Goal: Check status: Check status

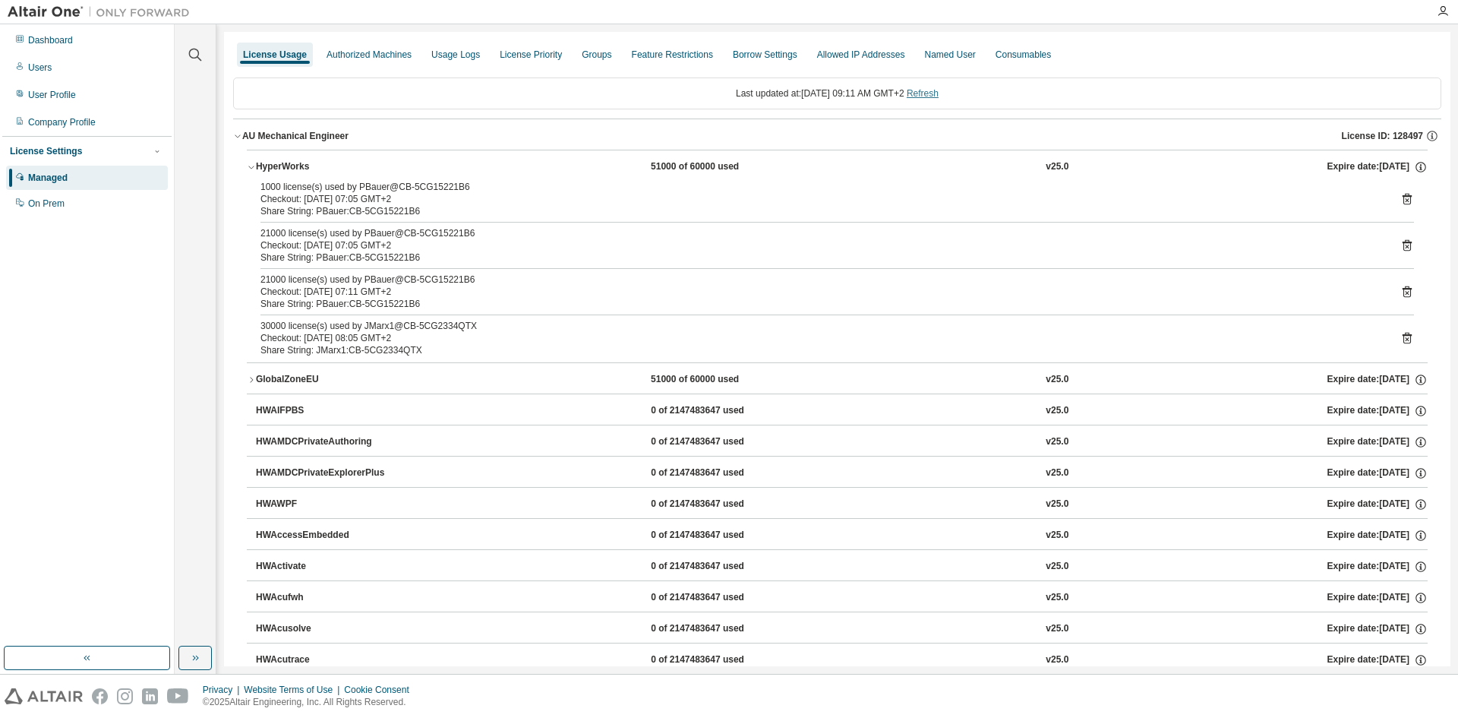
click at [936, 97] on link "Refresh" at bounding box center [923, 93] width 32 height 11
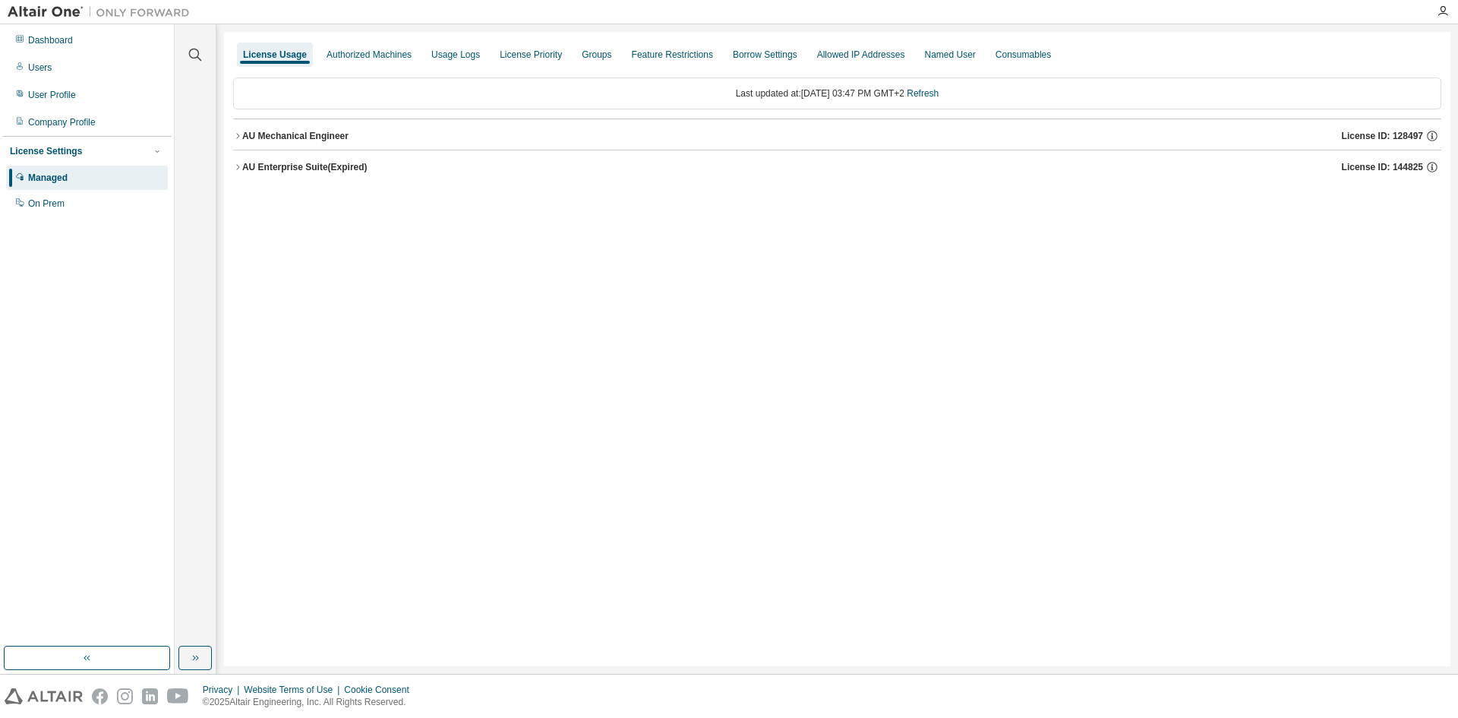
click at [241, 133] on icon "button" at bounding box center [237, 135] width 9 height 9
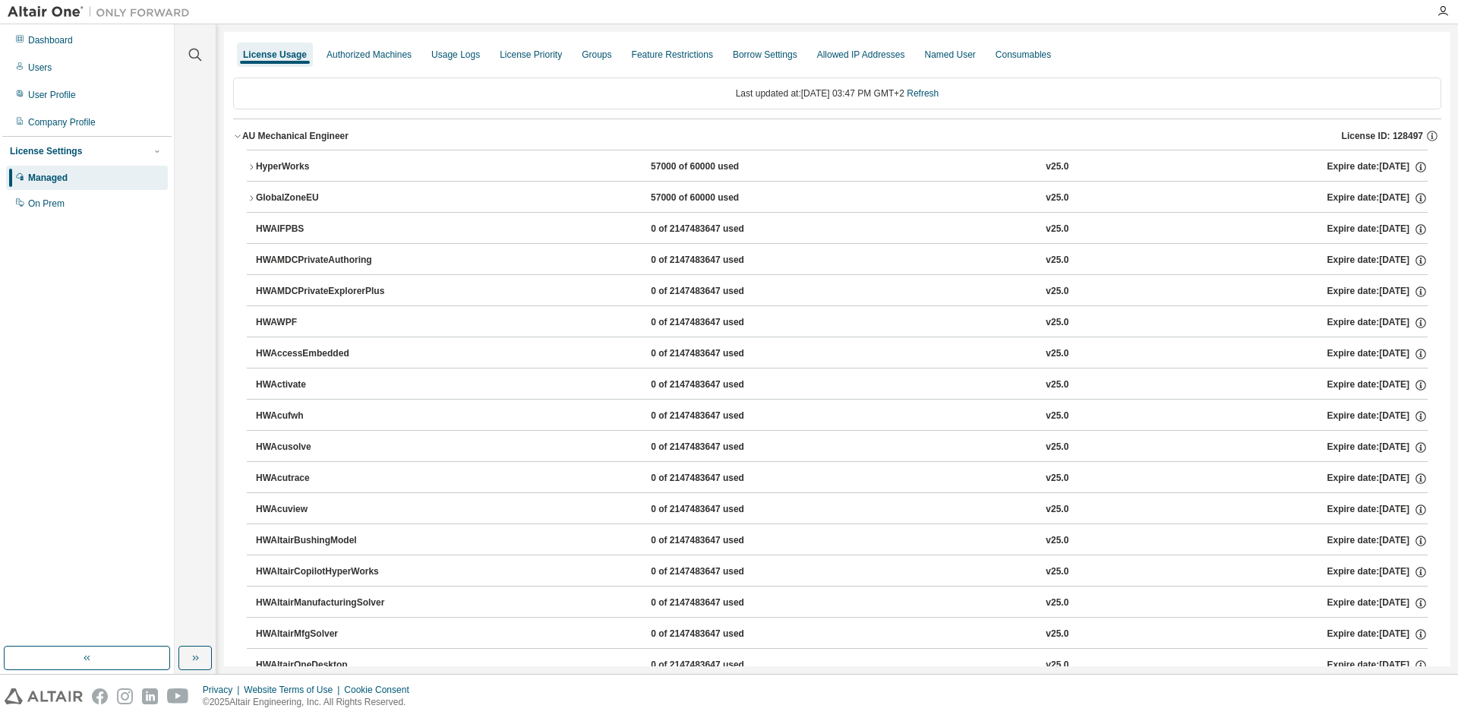
click at [251, 161] on button "HyperWorks 57000 of 60000 used v25.0 Expire date: [DATE]" at bounding box center [837, 166] width 1181 height 33
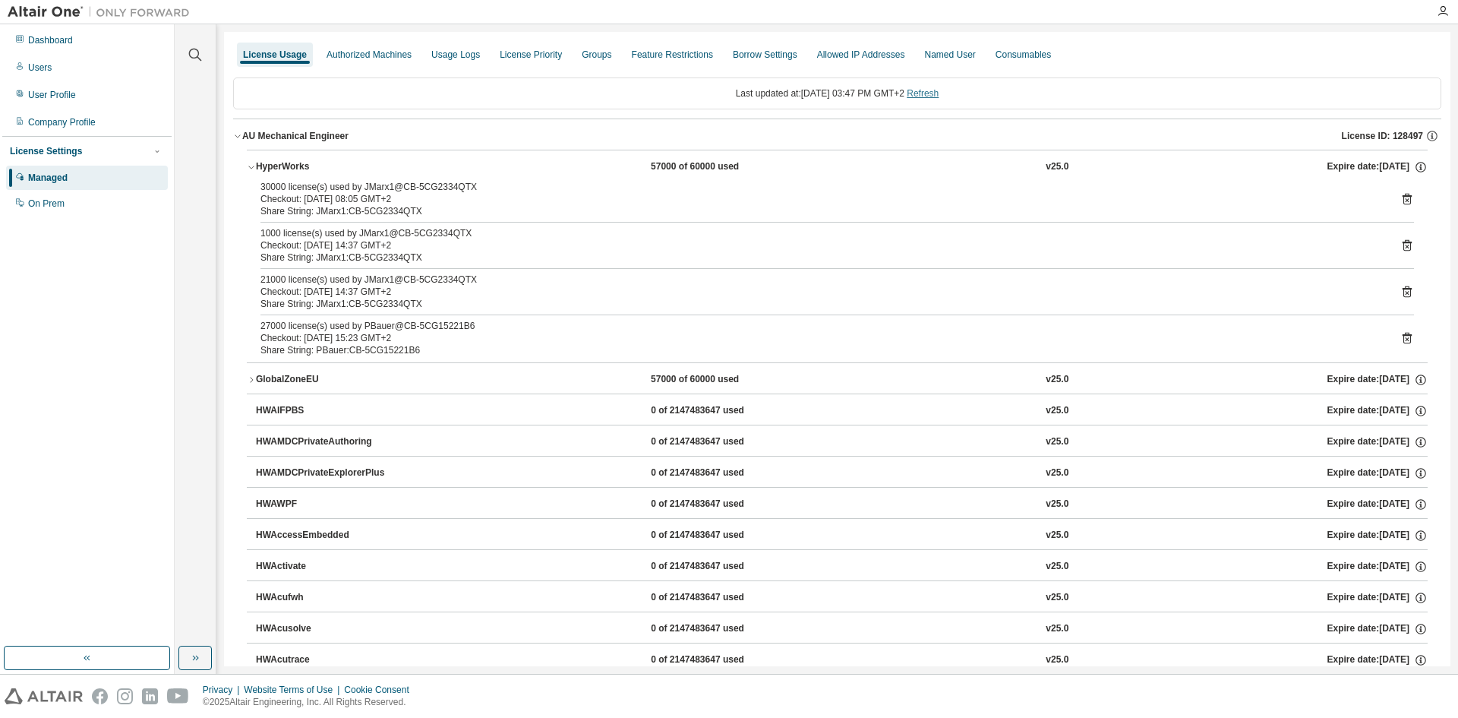
click at [939, 95] on link "Refresh" at bounding box center [923, 93] width 32 height 11
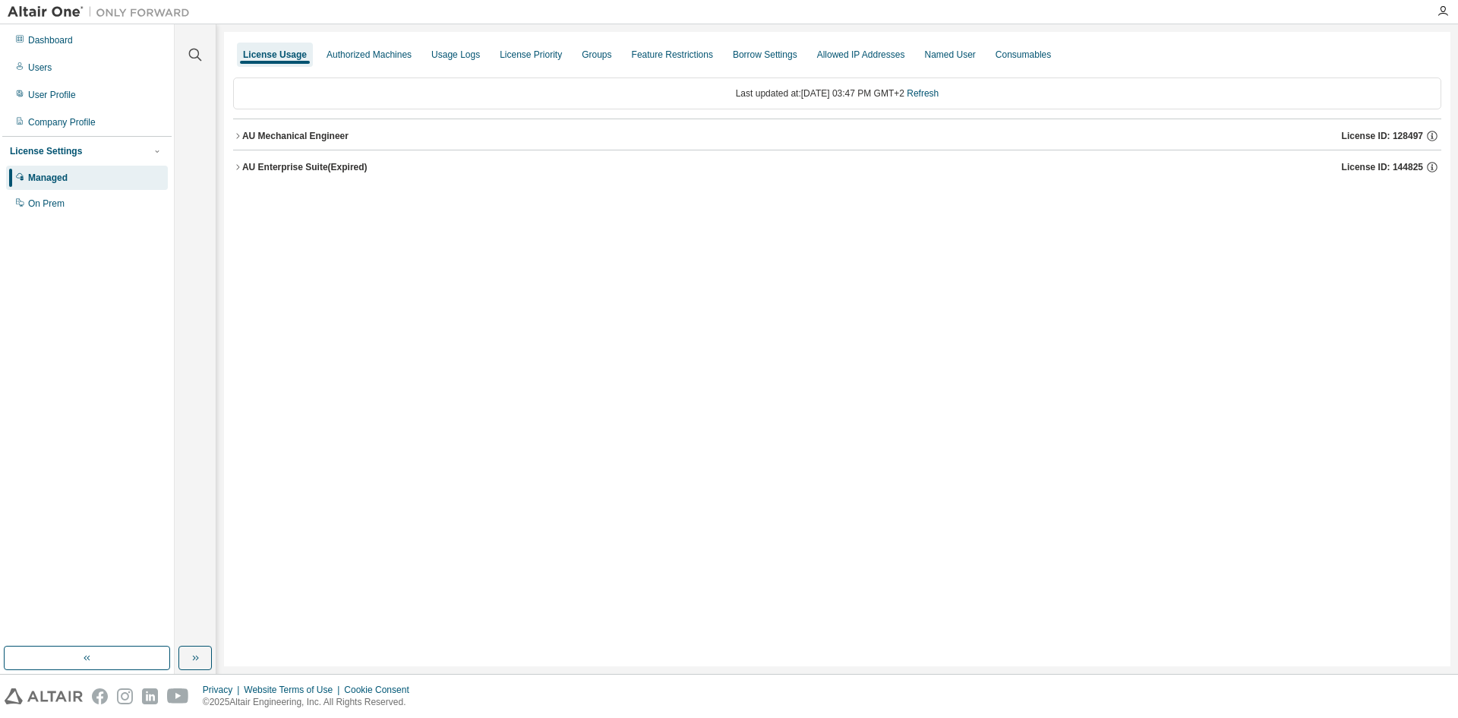
click at [238, 134] on icon "button" at bounding box center [237, 135] width 3 height 5
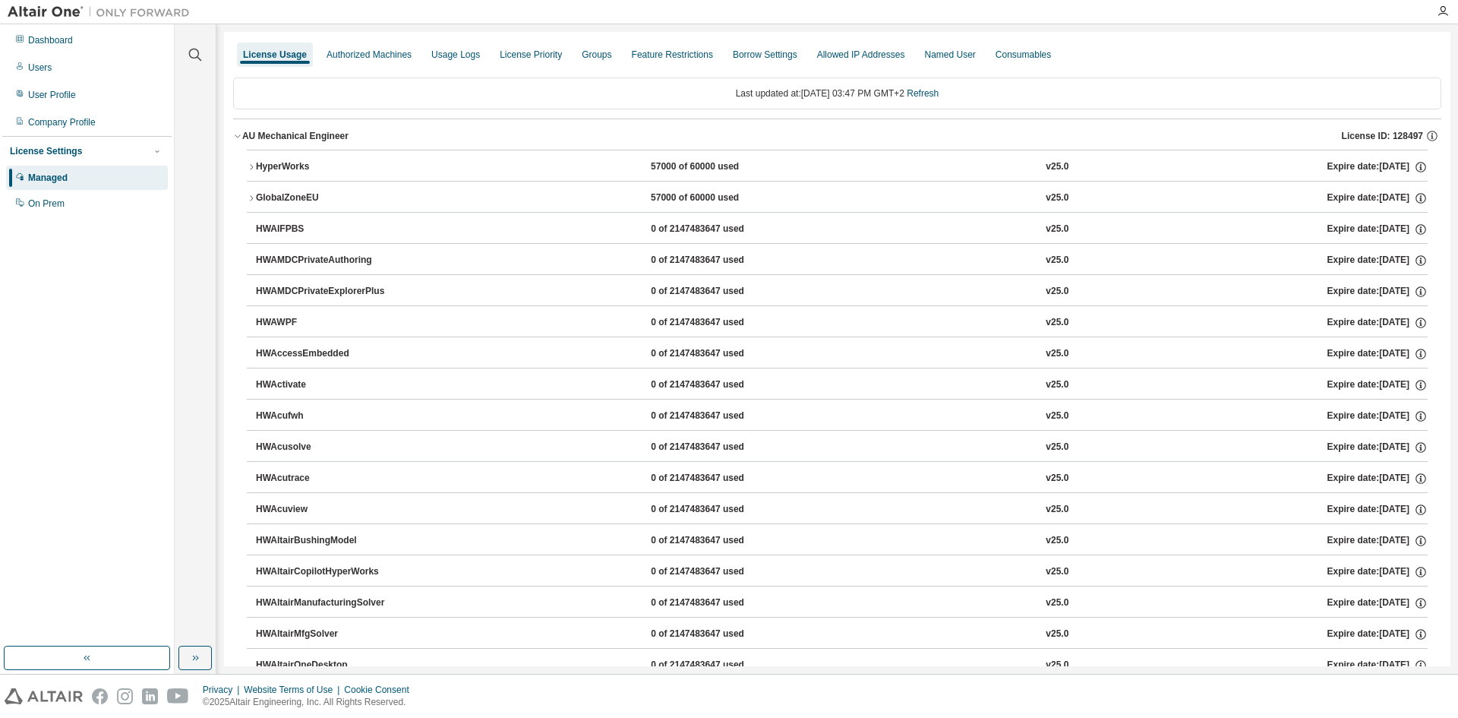
click at [251, 166] on icon "button" at bounding box center [251, 166] width 3 height 5
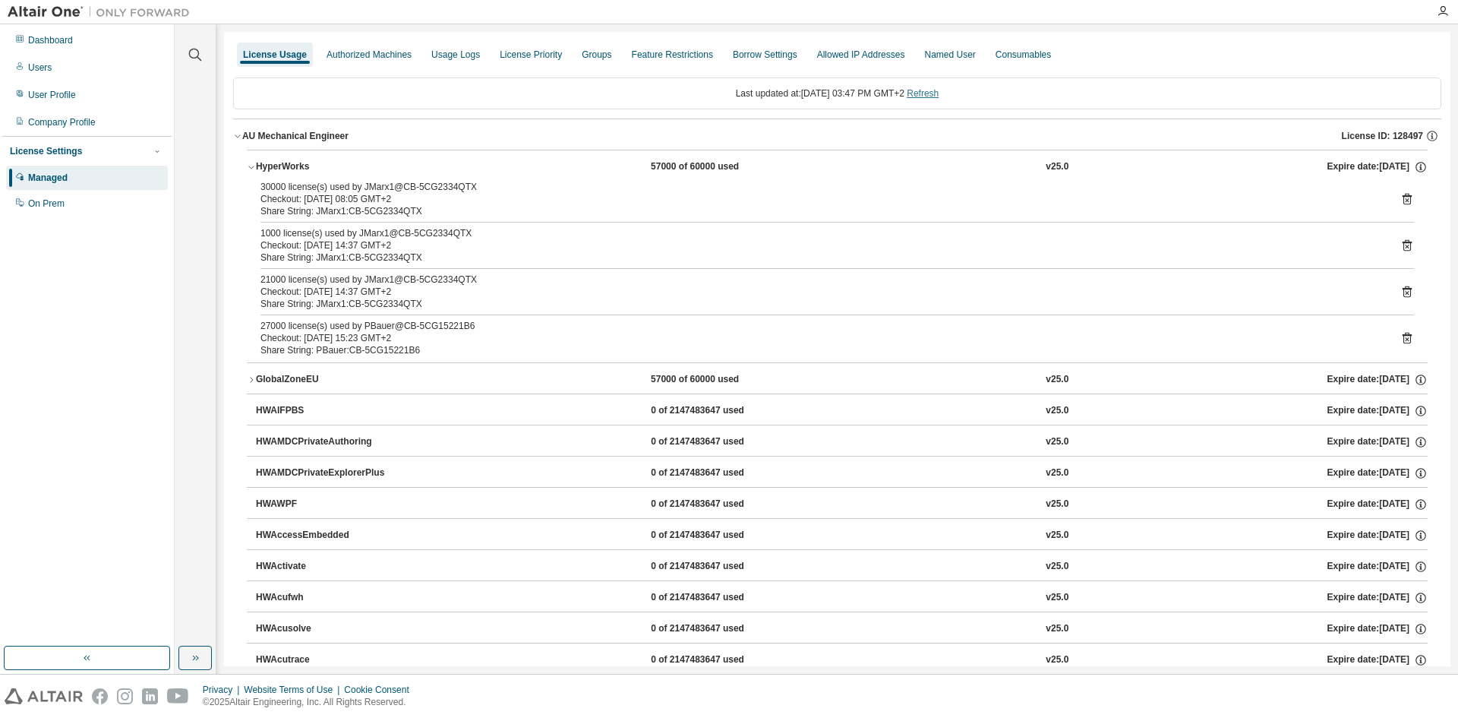
click at [939, 93] on link "Refresh" at bounding box center [923, 93] width 32 height 11
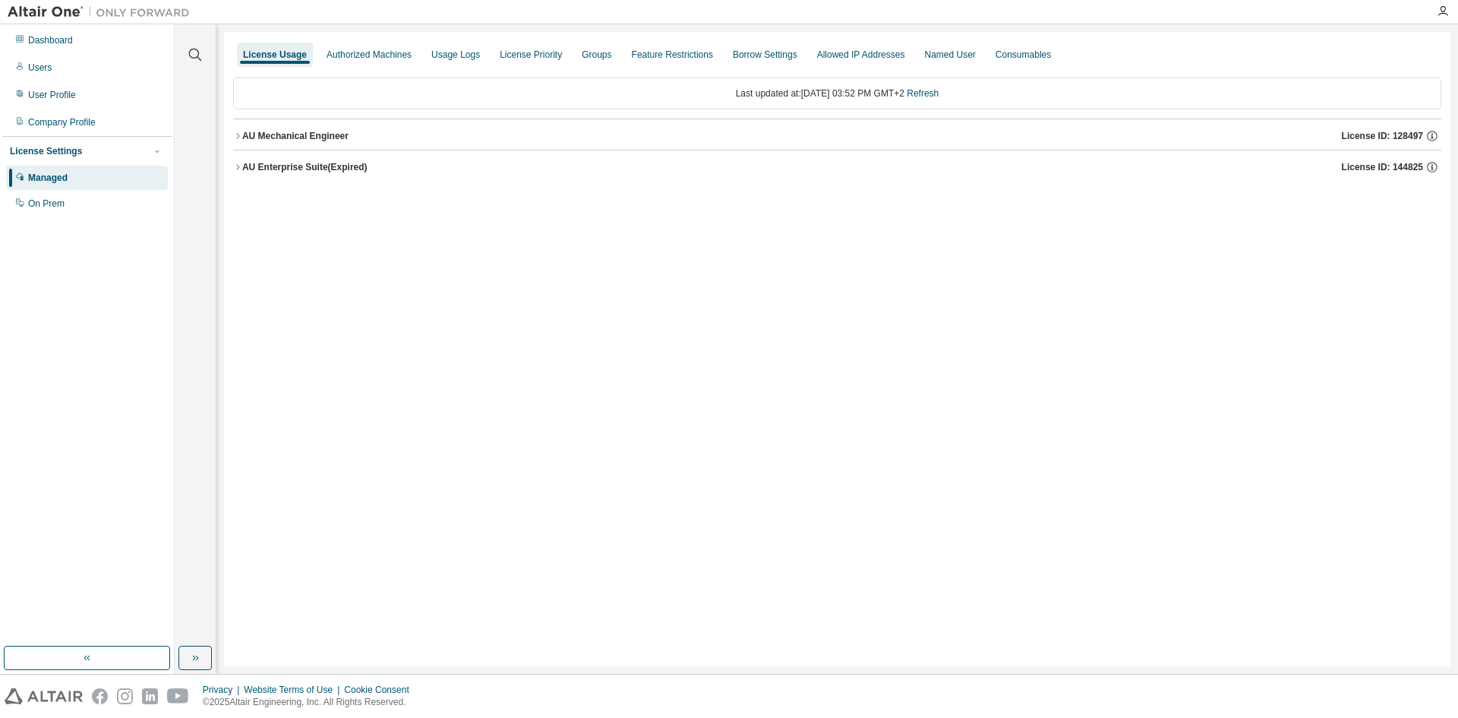
click at [239, 131] on icon "button" at bounding box center [237, 135] width 9 height 9
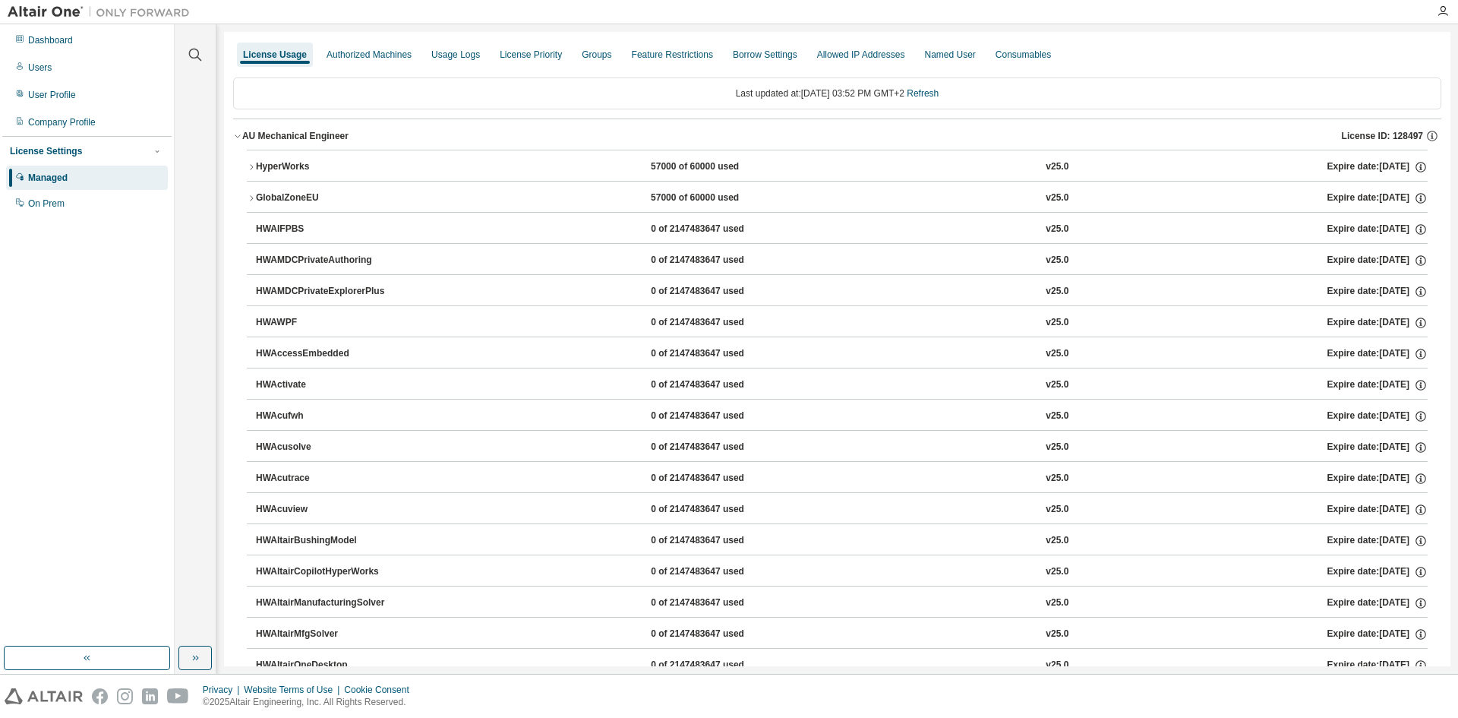
click at [289, 166] on div "HyperWorks" at bounding box center [324, 167] width 137 height 14
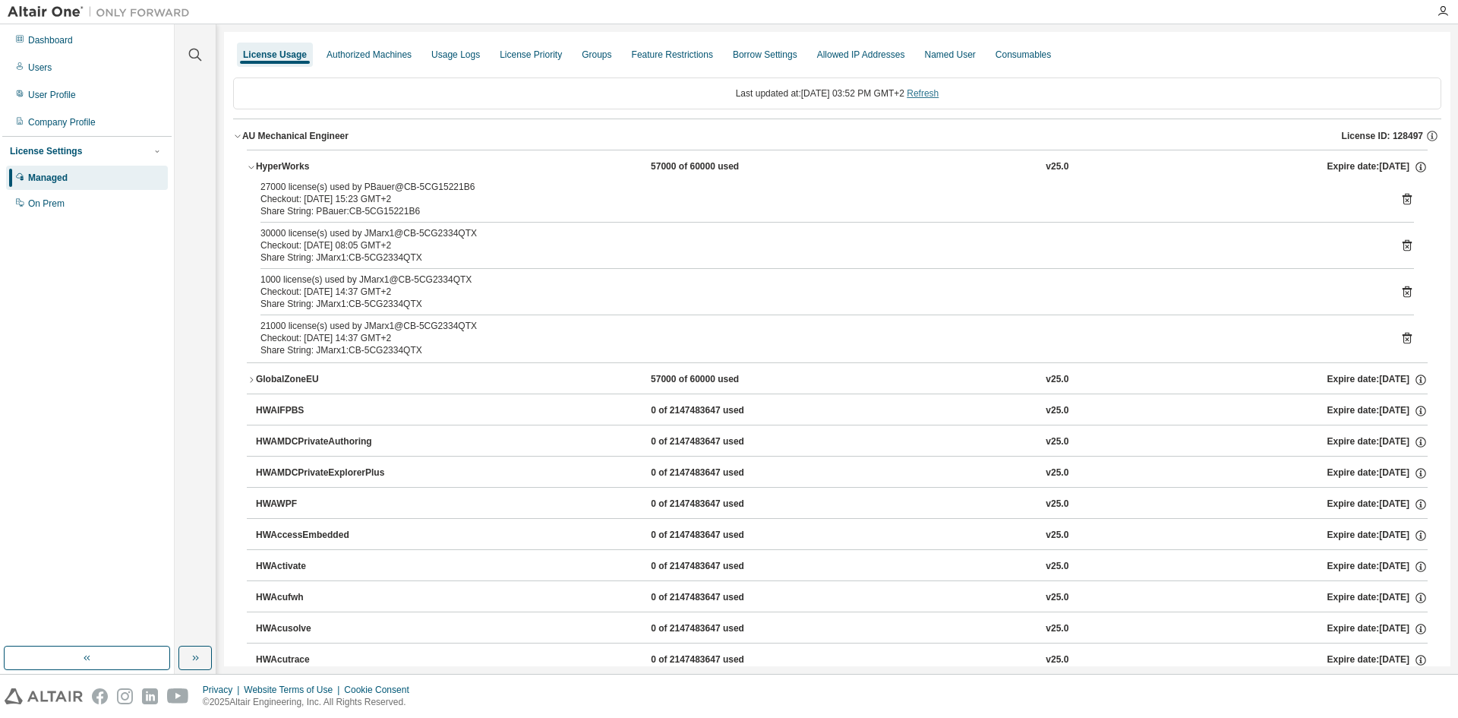
click at [939, 93] on link "Refresh" at bounding box center [923, 93] width 32 height 11
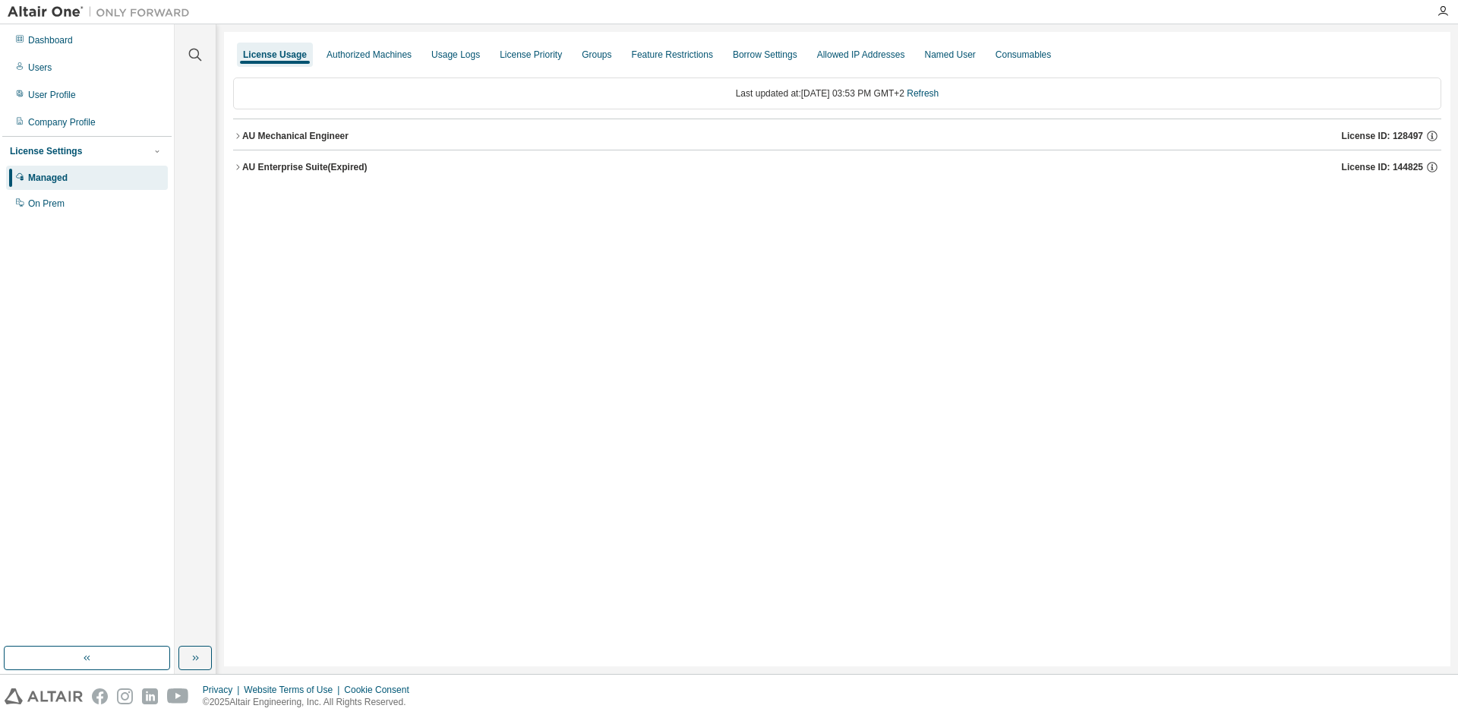
click at [313, 143] on button "AU Mechanical Engineer License ID: 128497" at bounding box center [837, 135] width 1208 height 33
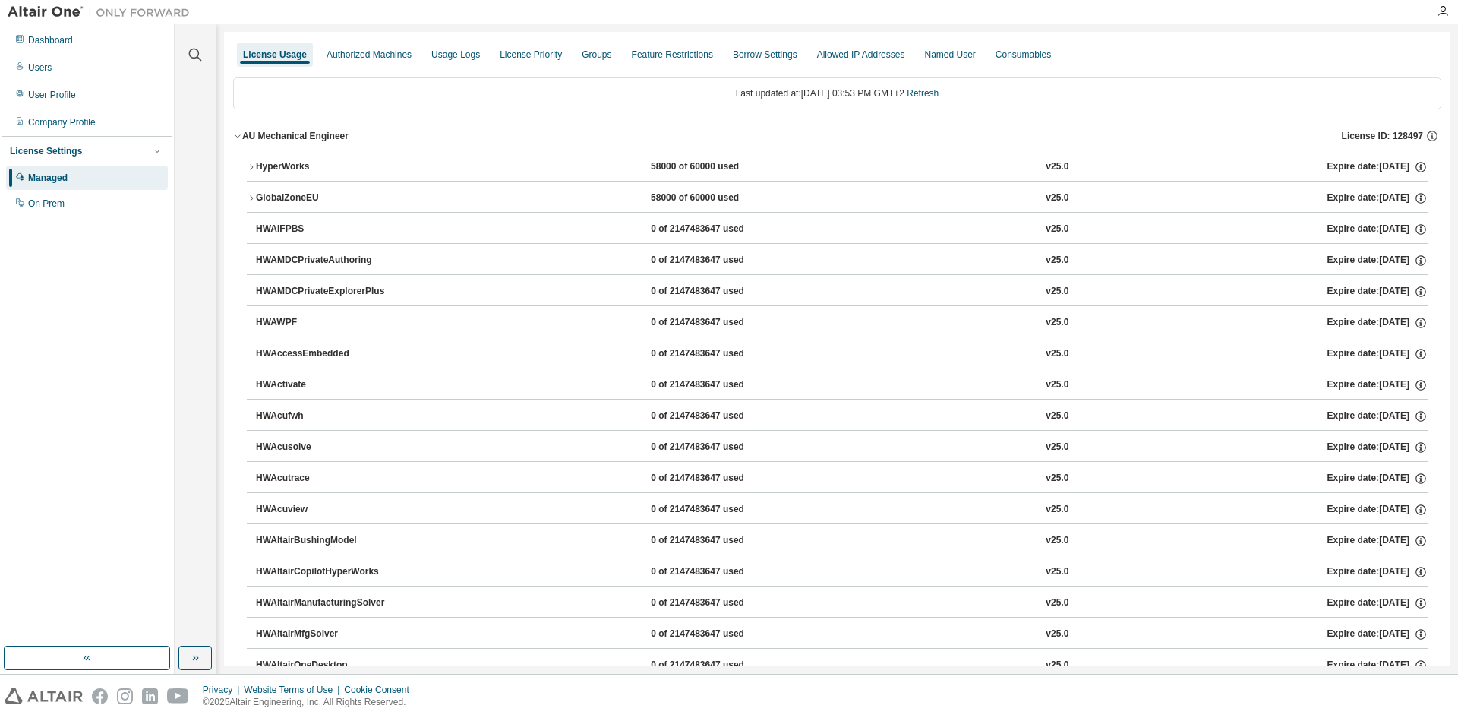
click at [268, 169] on div "HyperWorks" at bounding box center [324, 167] width 137 height 14
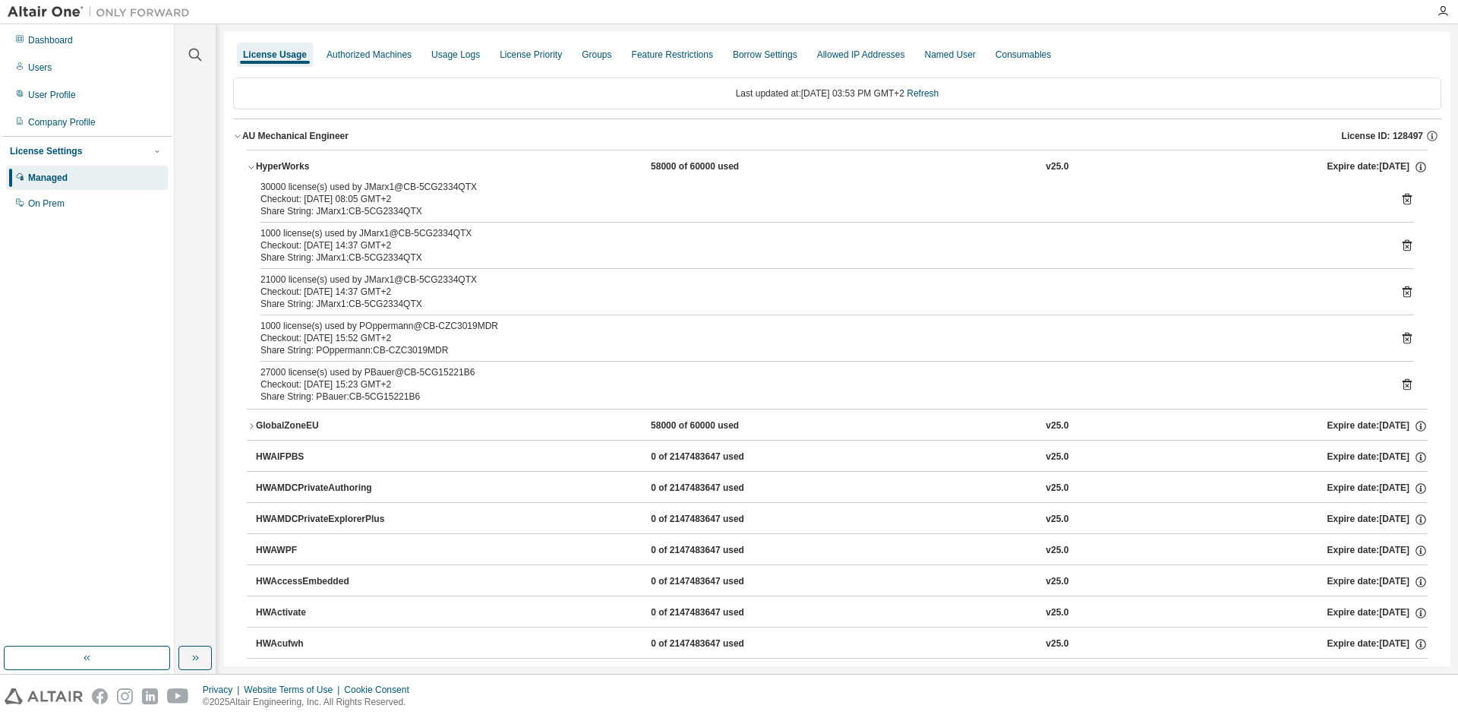
click at [1400, 383] on icon at bounding box center [1407, 384] width 14 height 14
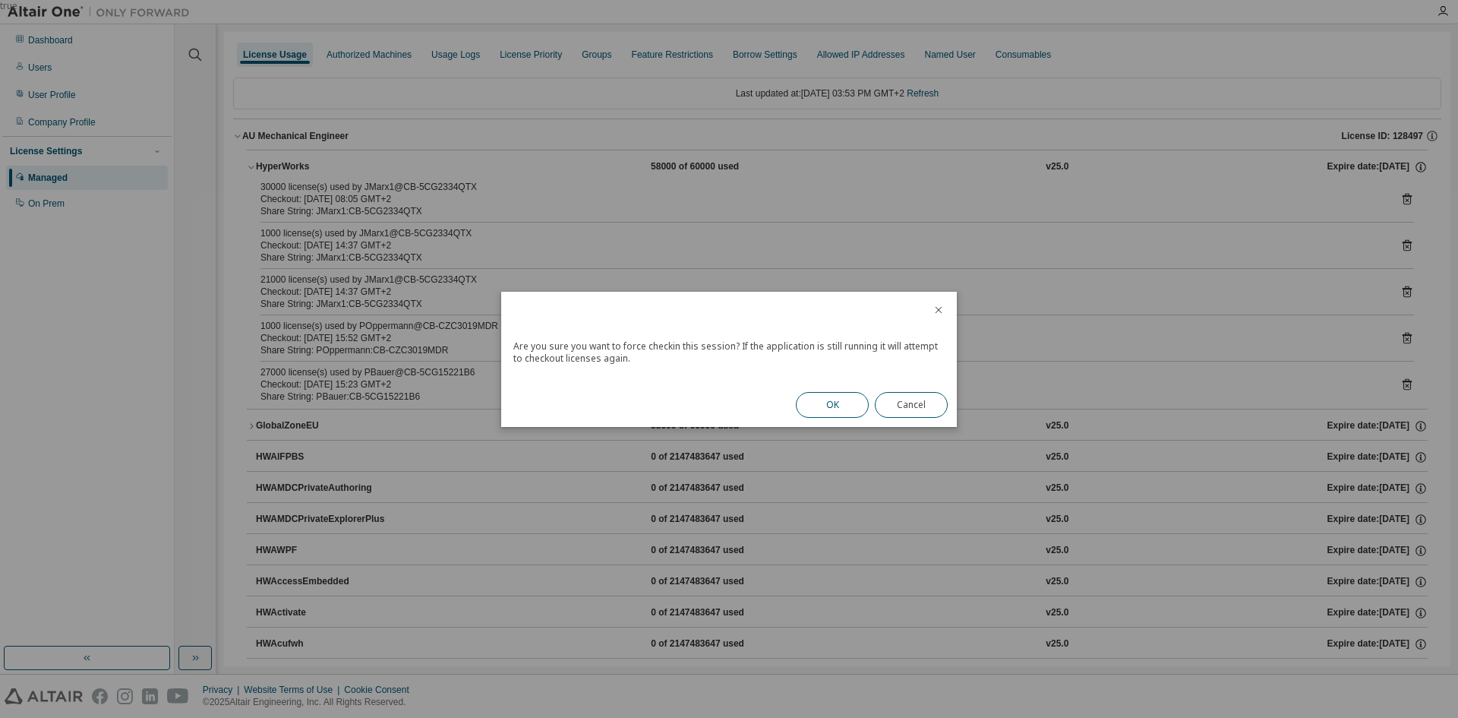
click at [832, 410] on button "OK" at bounding box center [832, 405] width 73 height 26
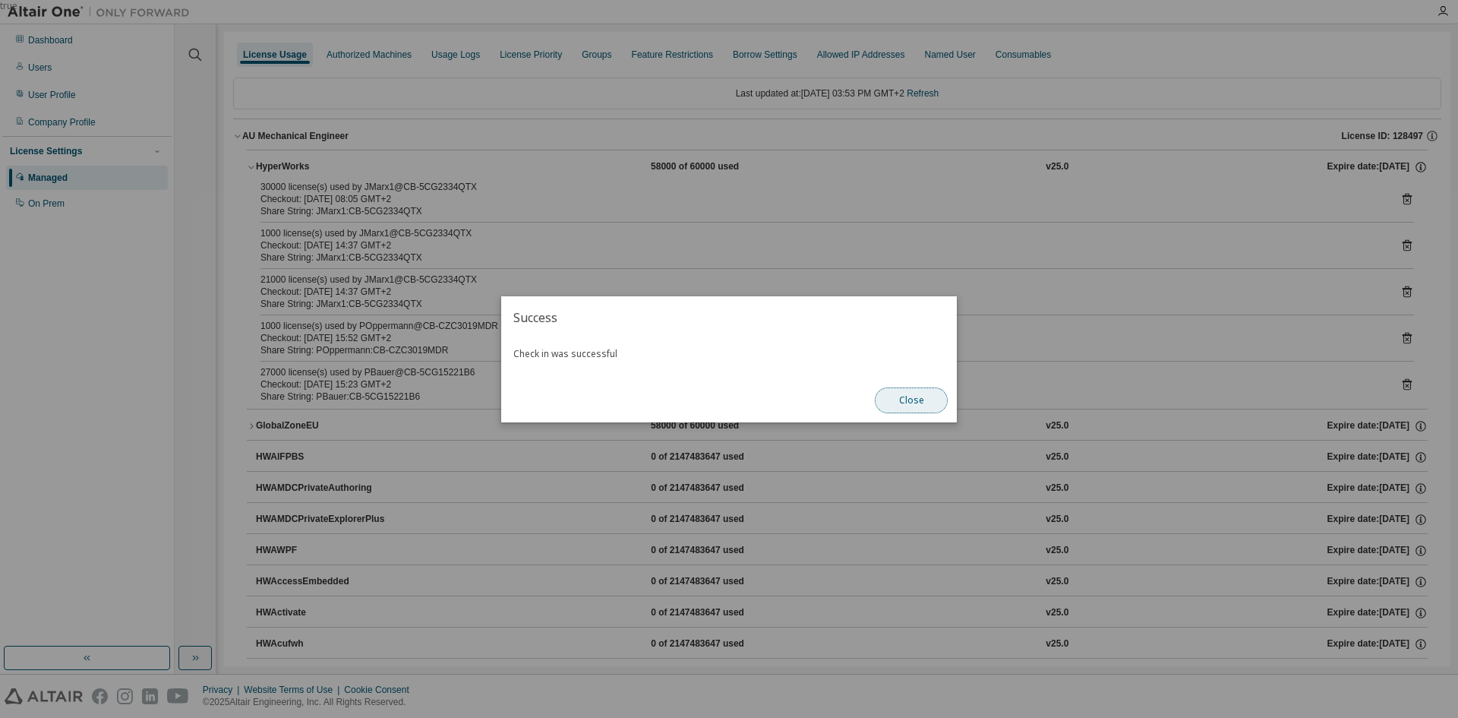
click at [895, 404] on button "Close" at bounding box center [911, 400] width 73 height 26
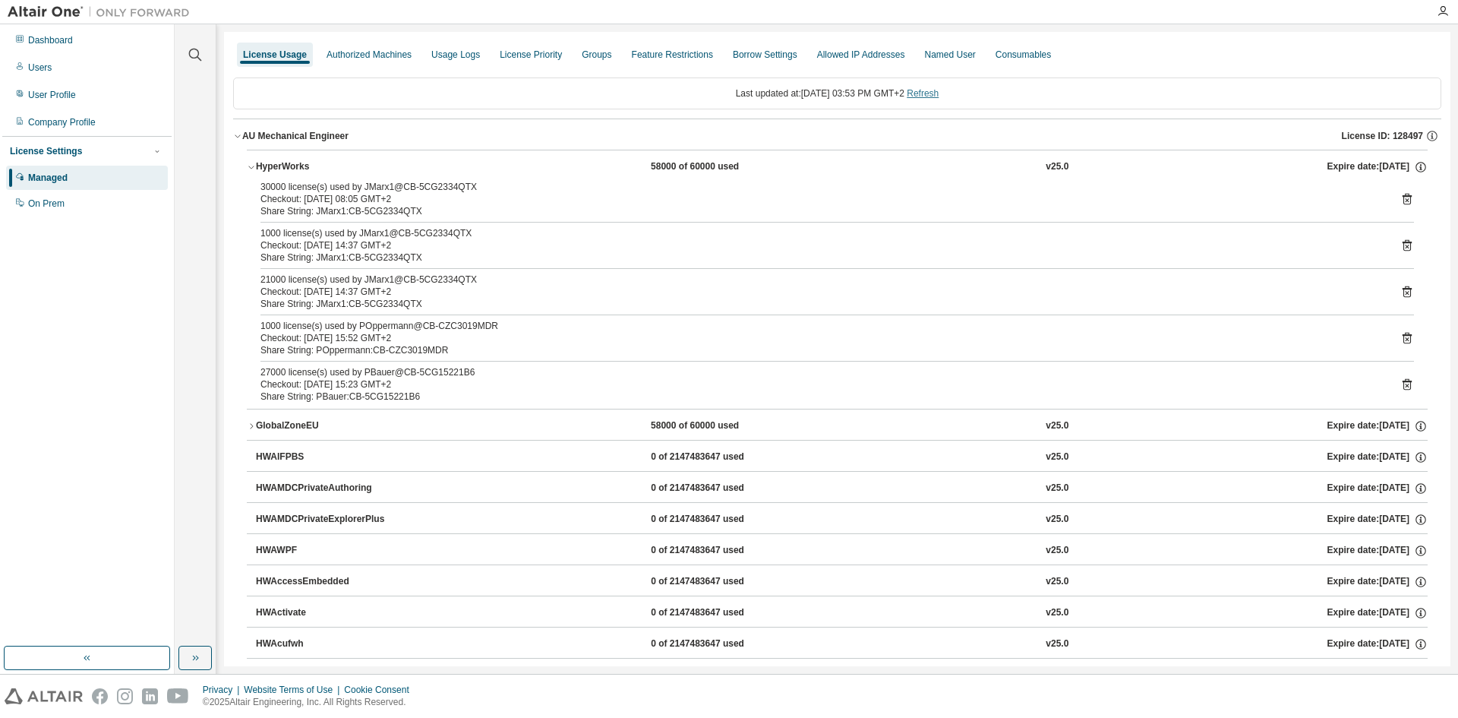
click at [932, 90] on link "Refresh" at bounding box center [923, 93] width 32 height 11
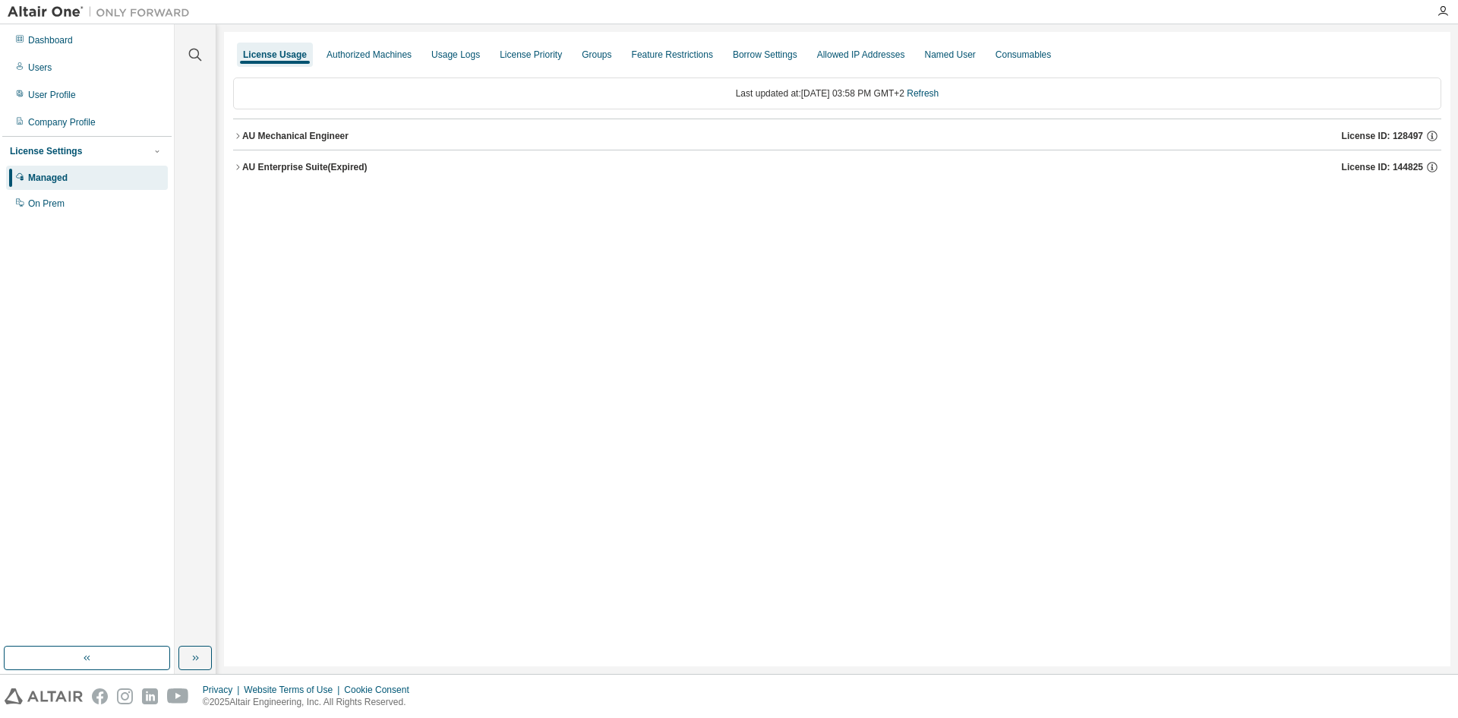
click at [283, 136] on div "AU Mechanical Engineer" at bounding box center [295, 136] width 106 height 12
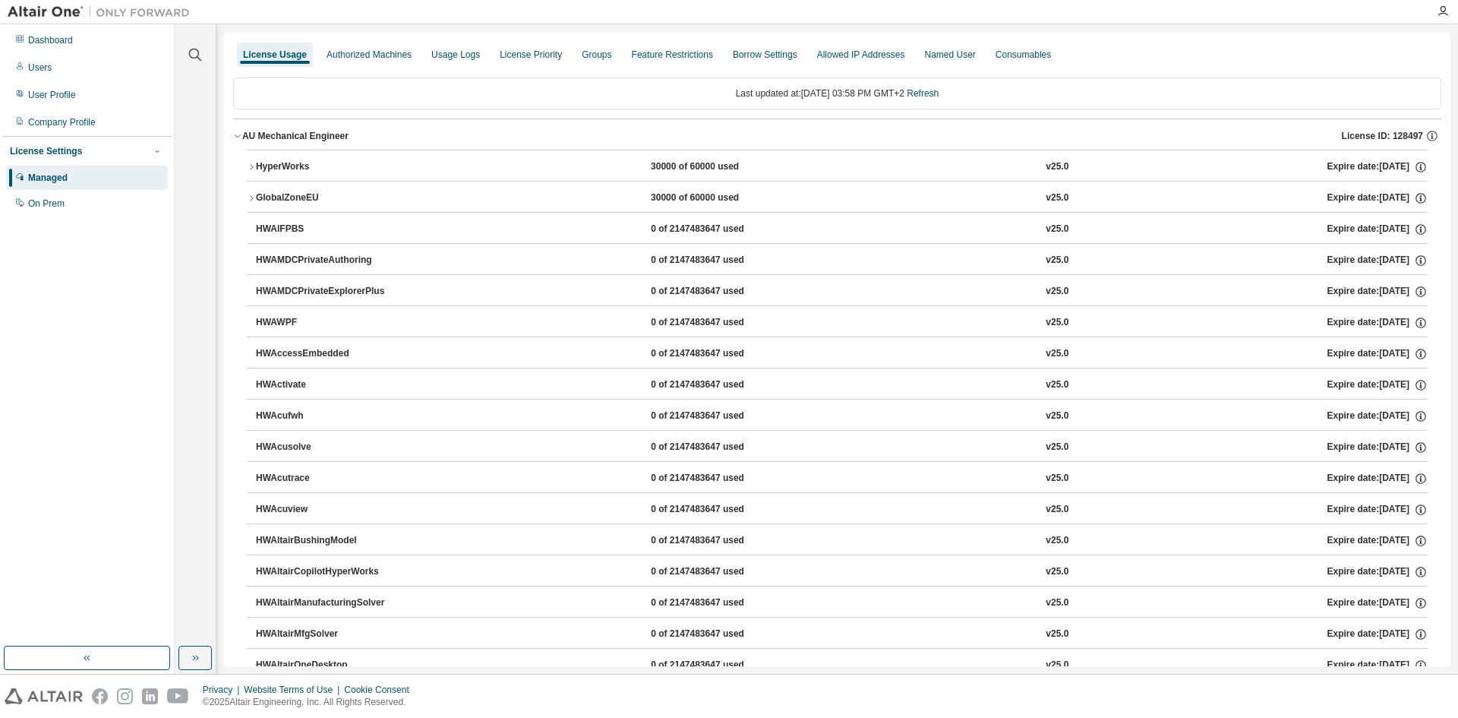
click at [299, 169] on div "HyperWorks" at bounding box center [324, 167] width 137 height 14
